Goal: Information Seeking & Learning: Learn about a topic

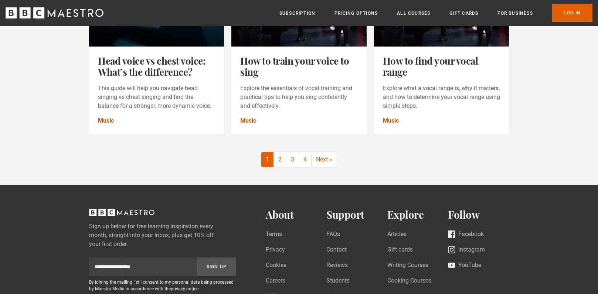
scroll to position [928, 0]
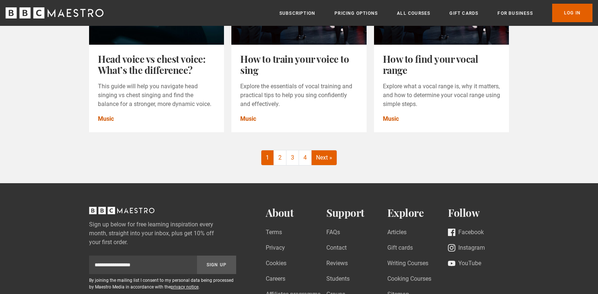
click at [331, 161] on link "Next »" at bounding box center [324, 157] width 25 height 15
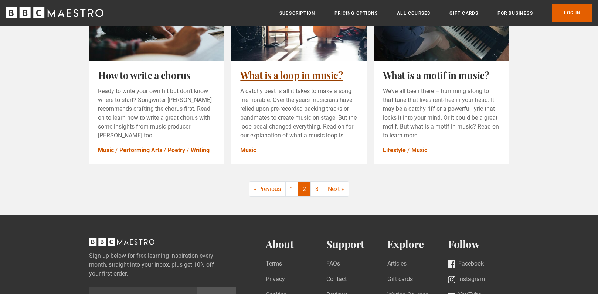
scroll to position [918, 0]
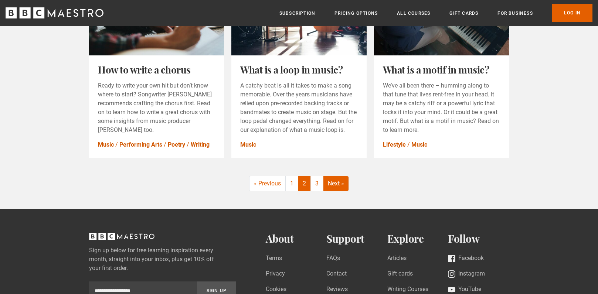
click at [333, 181] on link "Next »" at bounding box center [335, 183] width 25 height 15
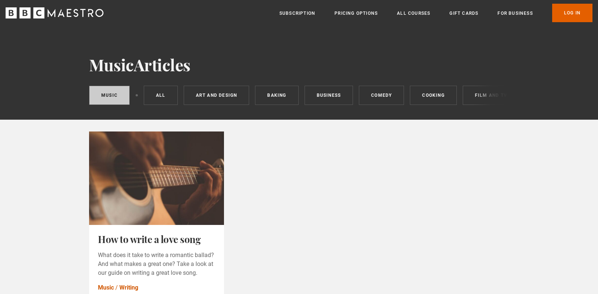
click at [75, 15] on icon "BBC Maestro" at bounding box center [55, 12] width 98 height 11
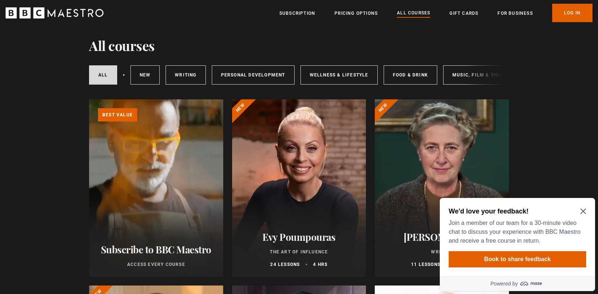
scroll to position [19, 0]
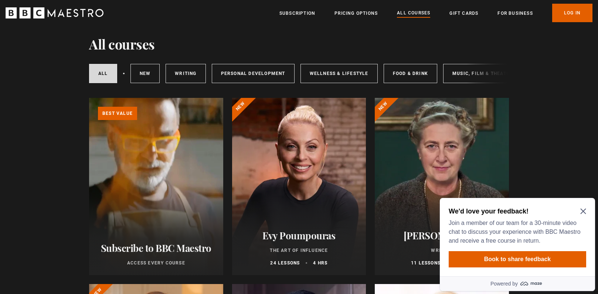
click at [581, 211] on icon "Close Maze Prompt" at bounding box center [583, 211] width 6 height 6
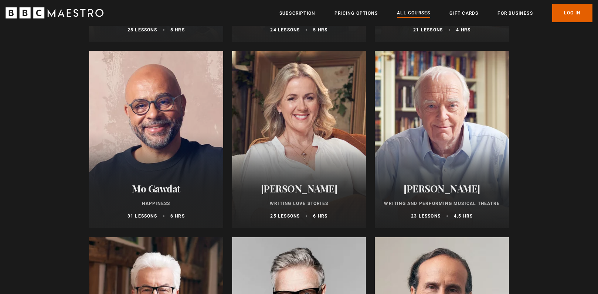
scroll to position [1370, 0]
click at [173, 190] on h2 "Mo Gawdat" at bounding box center [156, 188] width 116 height 11
